Goal: Information Seeking & Learning: Learn about a topic

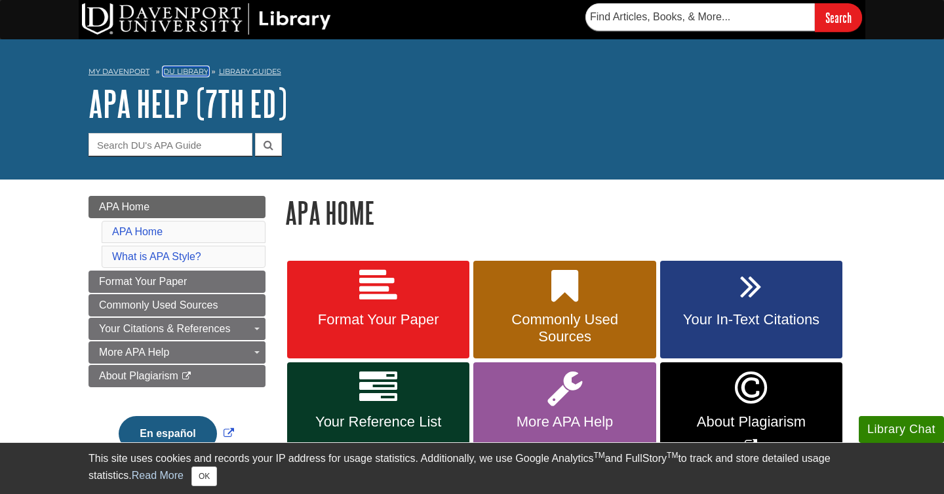
click at [201, 69] on link "DU Library" at bounding box center [185, 71] width 45 height 9
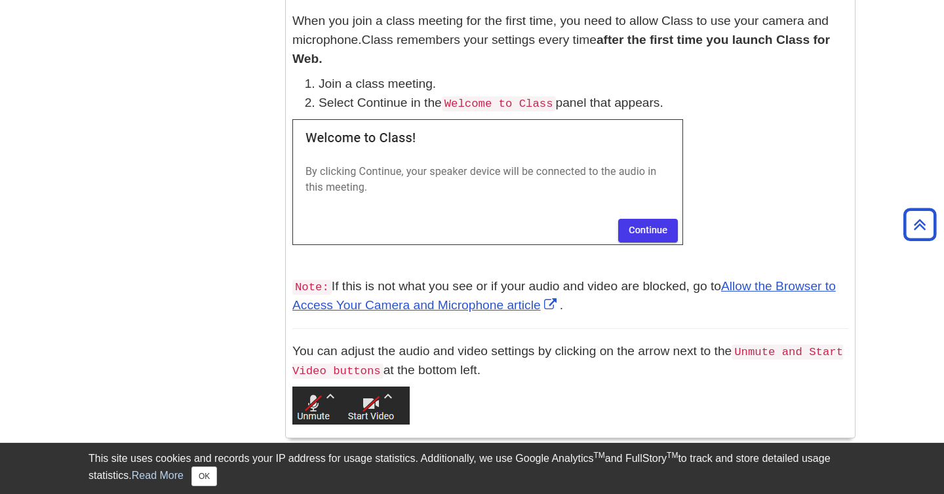
scroll to position [1260, 0]
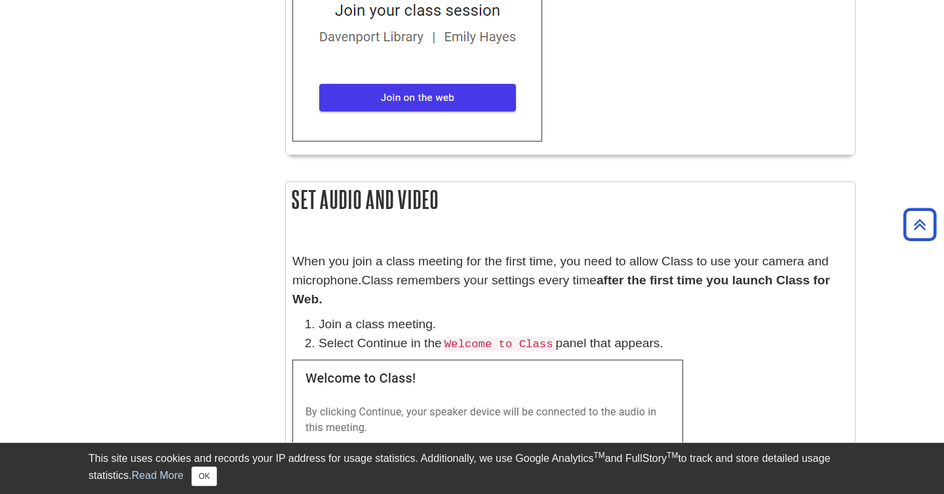
scroll to position [1260, 0]
